Goal: Find specific page/section: Find specific page/section

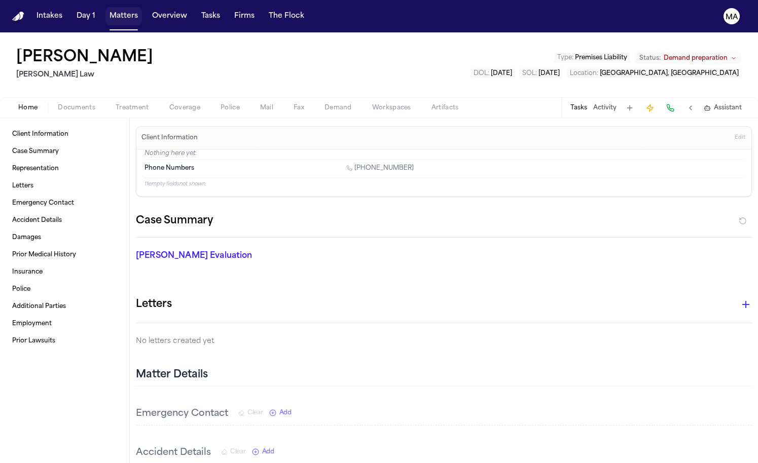
click at [105, 10] on button "Matters" at bounding box center [123, 16] width 37 height 18
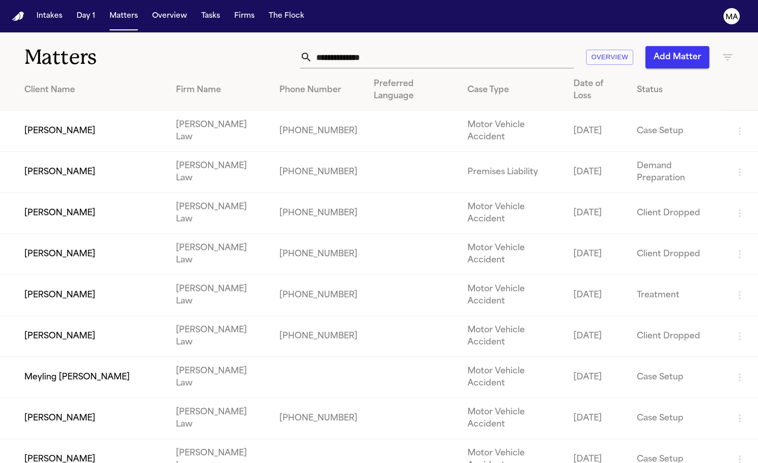
click at [476, 46] on input "text" at bounding box center [443, 57] width 262 height 22
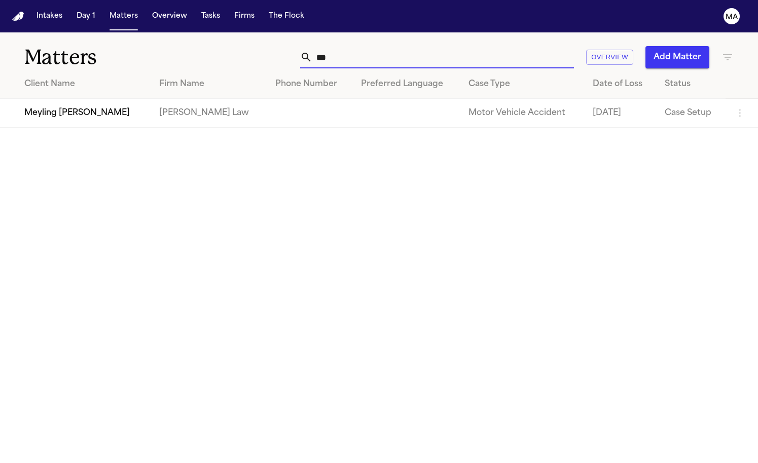
type input "***"
click at [125, 99] on td "Meyling Yesenia Obando" at bounding box center [75, 113] width 151 height 29
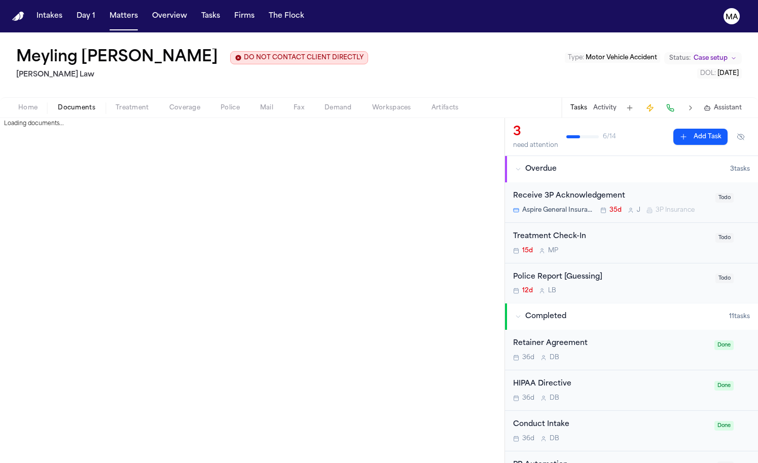
click at [58, 104] on span "Documents" at bounding box center [77, 108] width 38 height 8
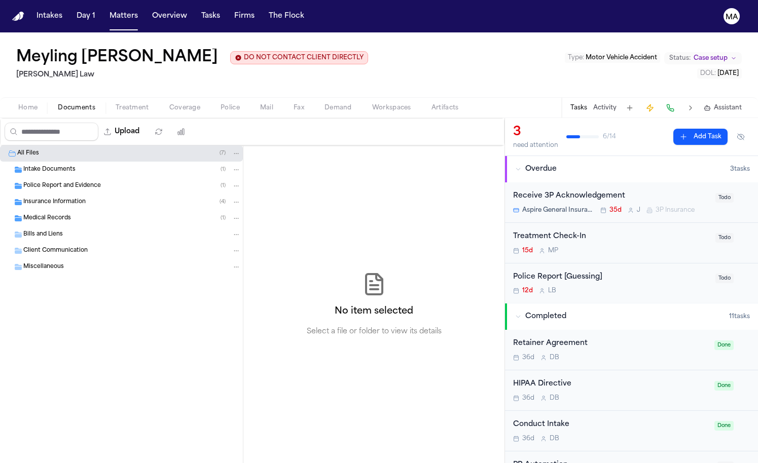
click at [47, 210] on div "Medical Records ( 1 )" at bounding box center [121, 218] width 243 height 16
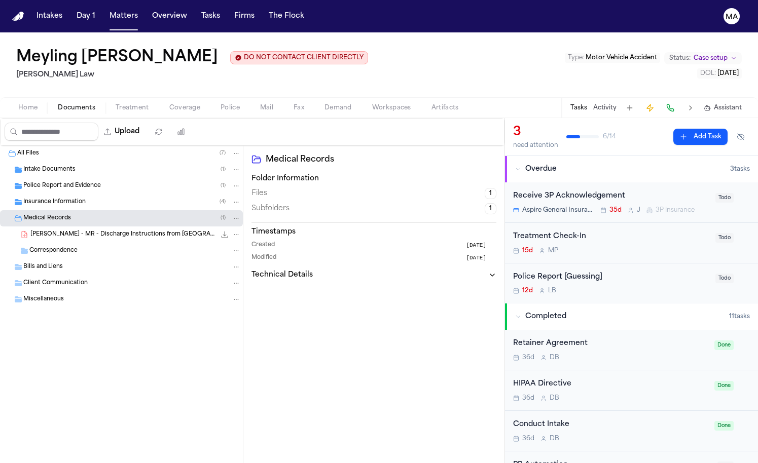
click at [68, 231] on span "M. Obando - MR - Discharge Instructions from Lompoc Valley Medical Center - Und…" at bounding box center [122, 235] width 185 height 9
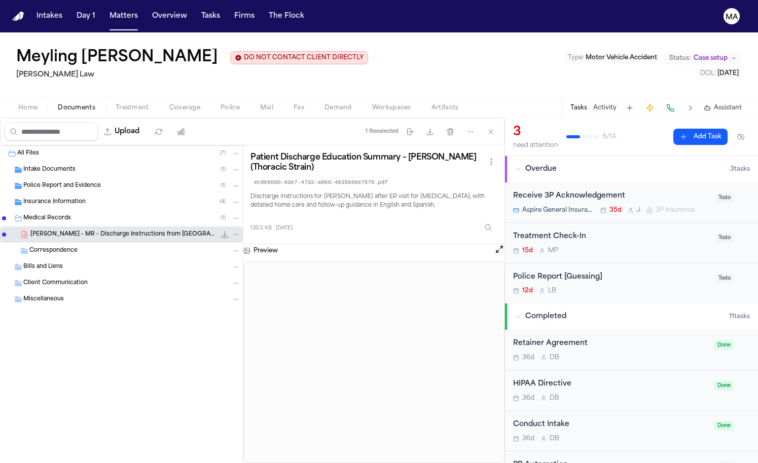
click at [73, 182] on span "Police Report and Evidence" at bounding box center [62, 186] width 78 height 9
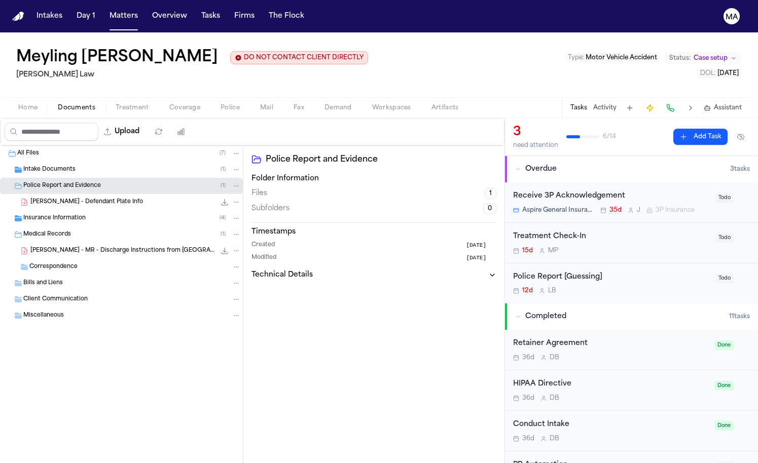
click at [74, 165] on div "Intake Documents ( 1 )" at bounding box center [132, 169] width 218 height 9
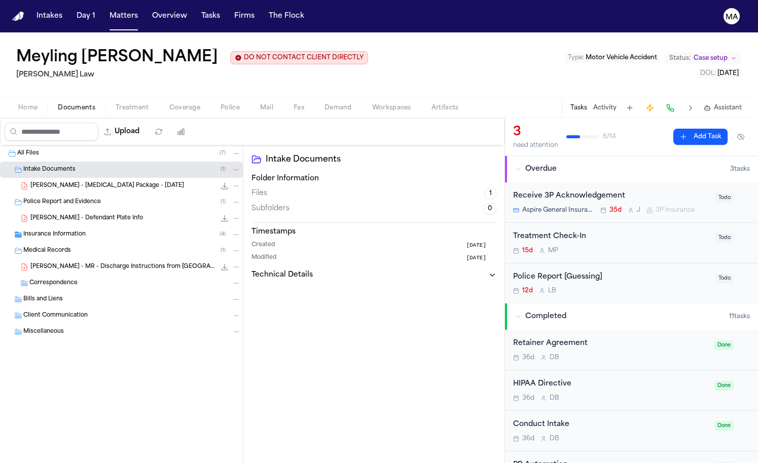
click at [325, 198] on div "Intake Documents Folder Information Files 1 Subfolders 0 Timestamps Created 1 m…" at bounding box center [373, 305] width 261 height 318
click at [105, 12] on button "Matters" at bounding box center [123, 16] width 37 height 18
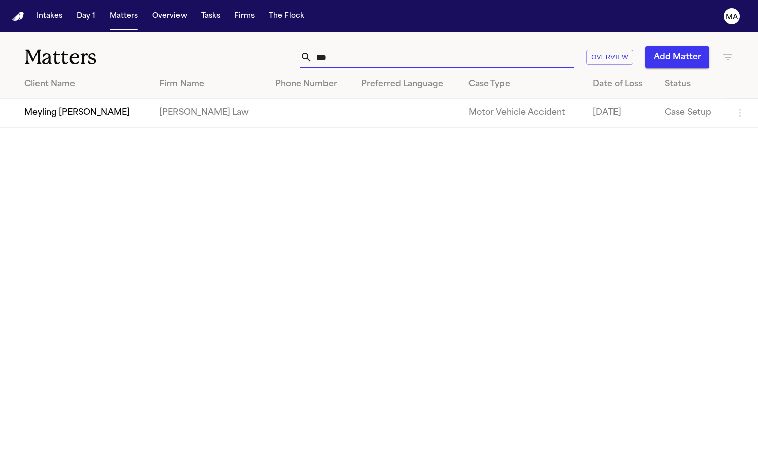
click at [477, 46] on input "***" at bounding box center [443, 57] width 262 height 22
drag, startPoint x: 493, startPoint y: 42, endPoint x: 415, endPoint y: 40, distance: 78.6
click at [416, 46] on div "*** Overview Add Matter" at bounding box center [478, 57] width 512 height 22
type input "**********"
click at [62, 99] on td "Peter Chin" at bounding box center [60, 113] width 120 height 29
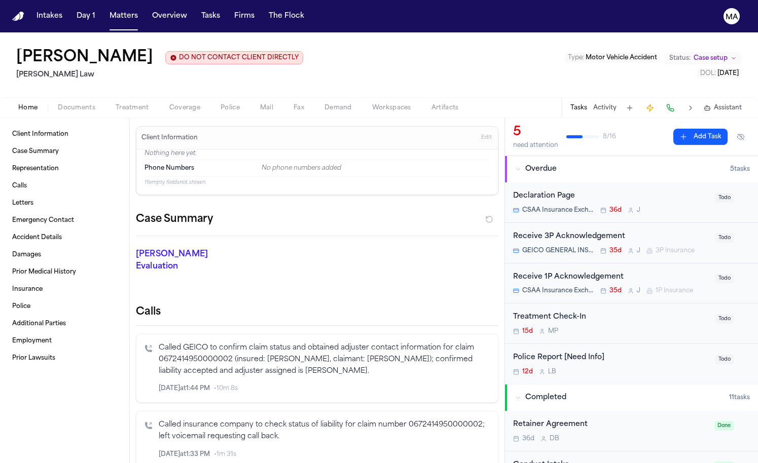
click at [58, 104] on span "Documents" at bounding box center [77, 108] width 38 height 8
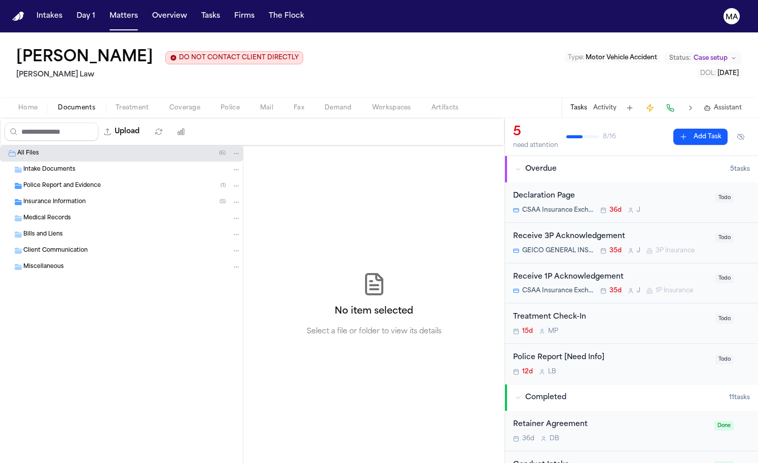
click at [65, 194] on div "Insurance Information ( 5 )" at bounding box center [121, 202] width 243 height 16
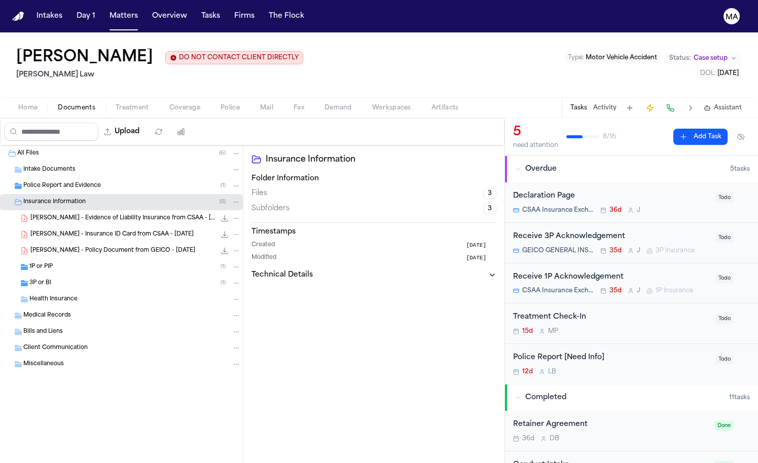
click at [67, 182] on span "Police Report and Evidence" at bounding box center [62, 186] width 78 height 9
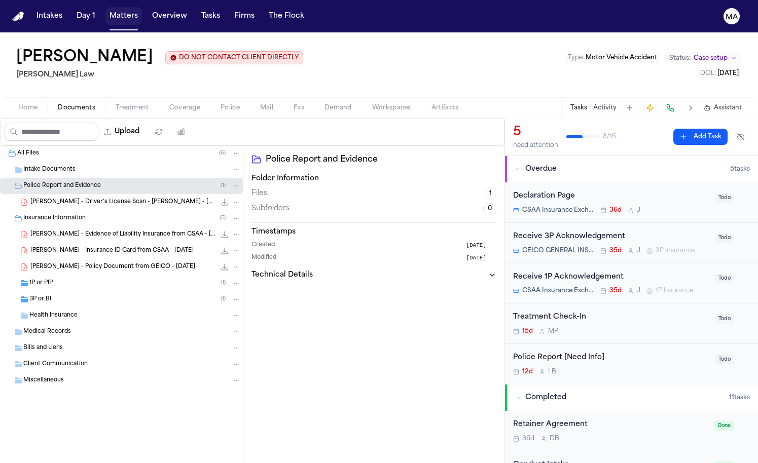
click at [105, 9] on button "Matters" at bounding box center [123, 16] width 37 height 18
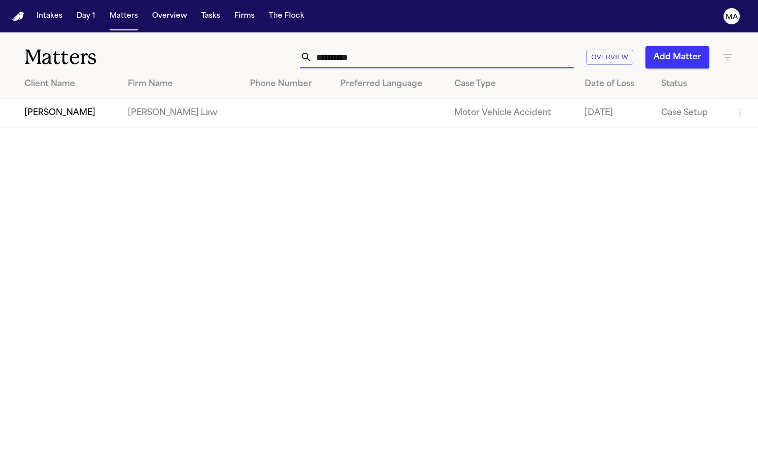
drag, startPoint x: 458, startPoint y: 33, endPoint x: 436, endPoint y: 30, distance: 23.0
click at [436, 32] on div "**********" at bounding box center [379, 51] width 758 height 38
type input "******"
click at [87, 99] on td "Jhoan Cuintaco" at bounding box center [58, 113] width 117 height 29
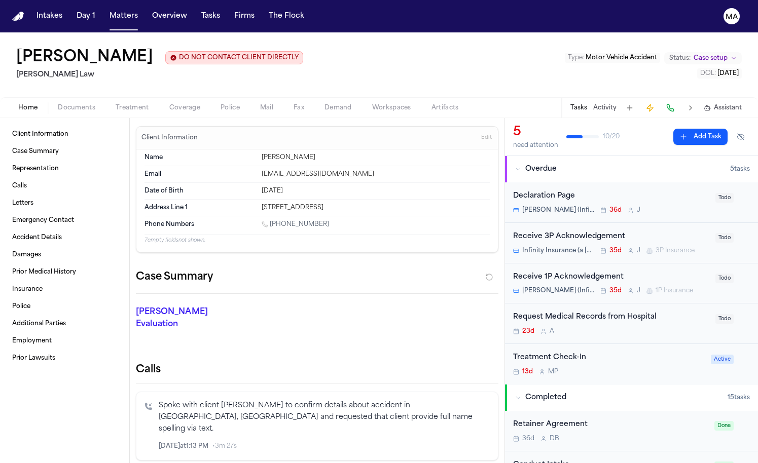
click at [58, 104] on span "Documents" at bounding box center [77, 108] width 38 height 8
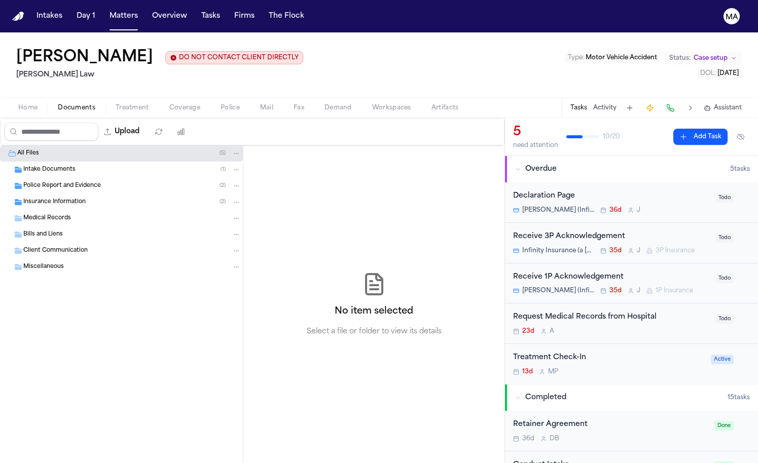
click at [635, 231] on div "Receive 3P Acknowledgement" at bounding box center [611, 237] width 196 height 12
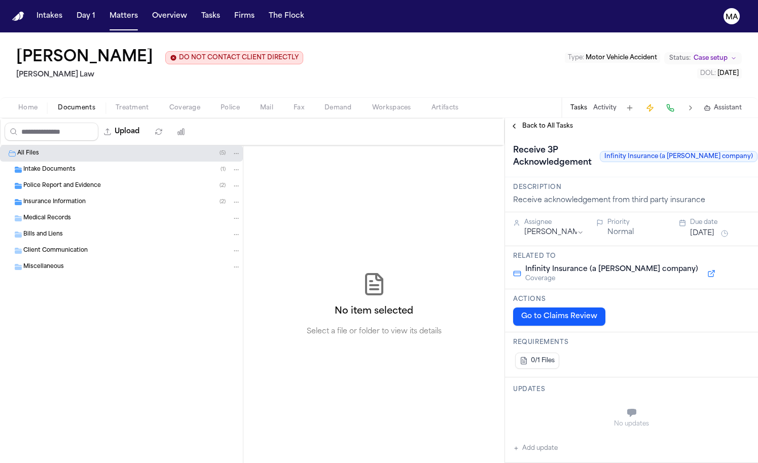
click at [512, 122] on button "Back to All Tasks" at bounding box center [541, 126] width 73 height 8
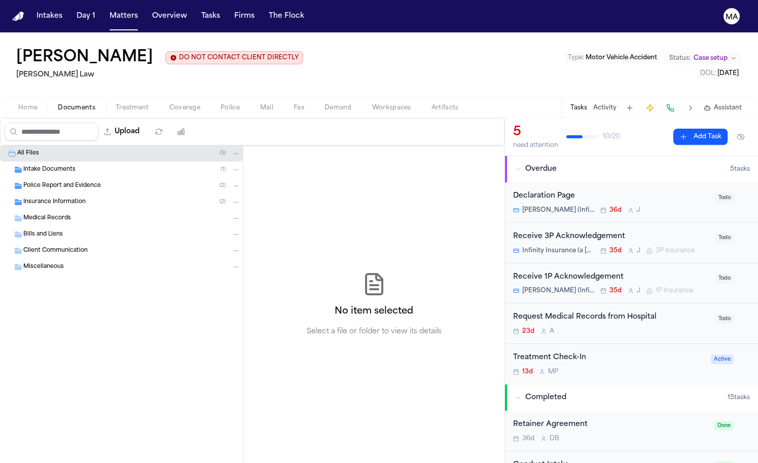
click at [323, 213] on div "No item selected Select a file or folder to view its details" at bounding box center [373, 305] width 261 height 318
click at [83, 198] on div "Insurance Information ( 2 )" at bounding box center [132, 202] width 218 height 9
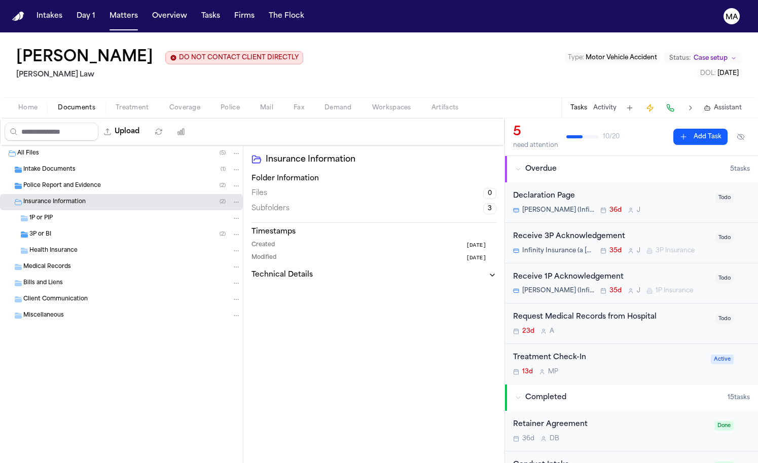
click at [57, 230] on div "3P or BI ( 2 )" at bounding box center [134, 234] width 211 height 9
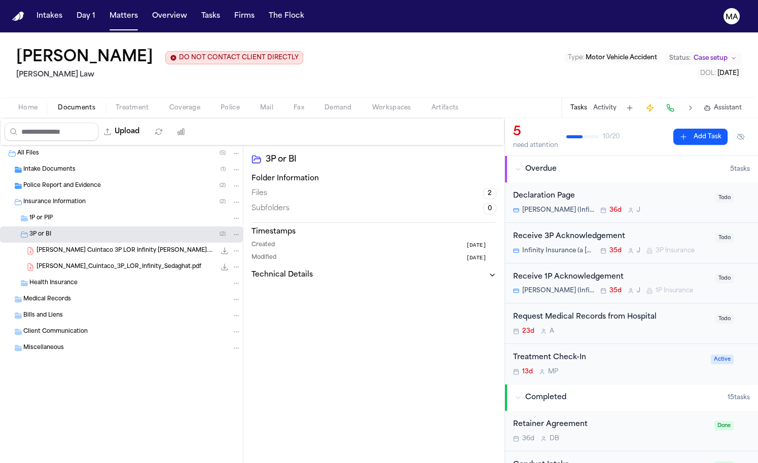
click at [83, 263] on span "J._Cuintaco_3P_LOR_Infinity_Sedaghat.pdf" at bounding box center [119, 267] width 165 height 9
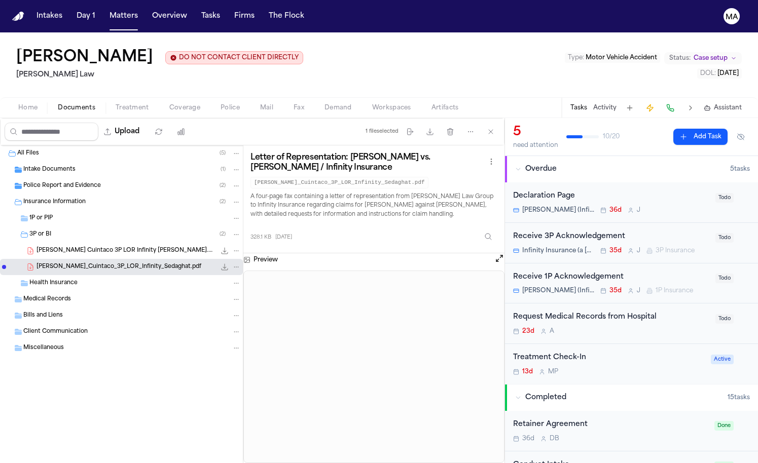
click at [83, 243] on div "J. Cuintaco 3P LOR Infinity Sedaghat.pdf 297.9 KB • PDF" at bounding box center [121, 251] width 243 height 16
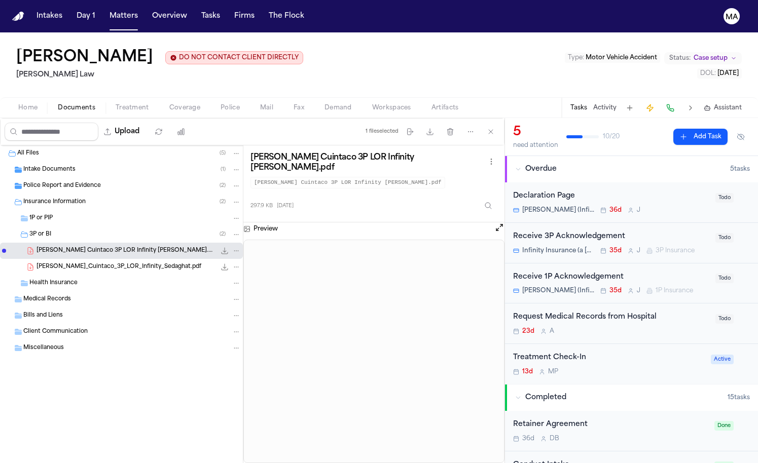
click at [64, 182] on span "Police Report and Evidence" at bounding box center [62, 186] width 78 height 9
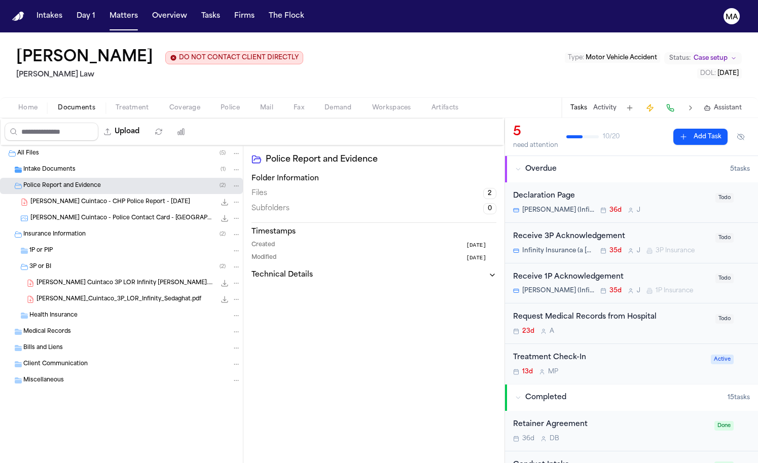
click at [71, 194] on div "J. Cuintaco - CHP Police Report - 7.19.25 993.9 KB • PDF" at bounding box center [121, 202] width 243 height 16
